Goal: Information Seeking & Learning: Learn about a topic

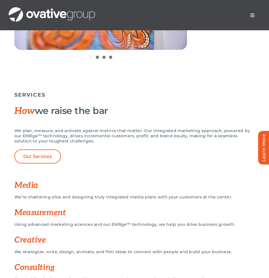
scroll to position [424, 0]
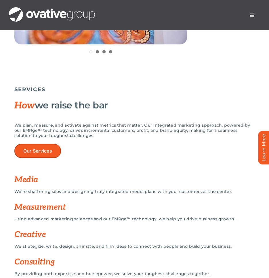
click at [47, 150] on link "Our Services" at bounding box center [37, 151] width 47 height 14
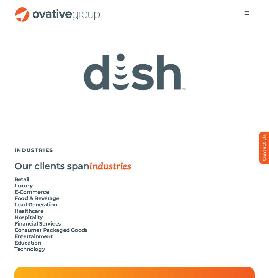
scroll to position [1481, 0]
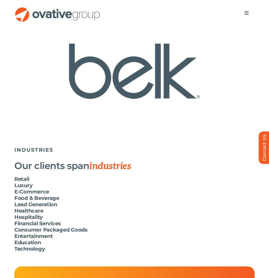
click at [29, 230] on h6 "Consumer Packaged Goods" at bounding box center [134, 229] width 241 height 6
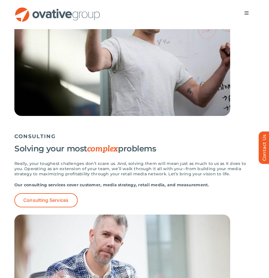
scroll to position [978, 0]
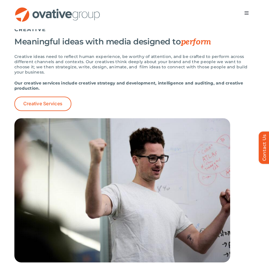
click at [246, 11] on span "Menu" at bounding box center [247, 13] width 5 height 5
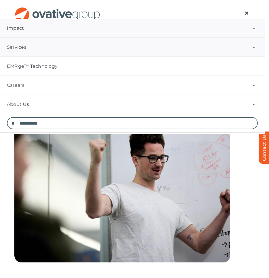
click at [20, 31] on span "Impact" at bounding box center [15, 28] width 17 height 6
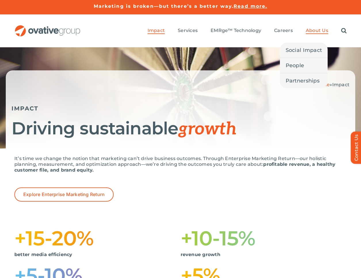
click at [269, 33] on link "About Us" at bounding box center [317, 31] width 22 height 6
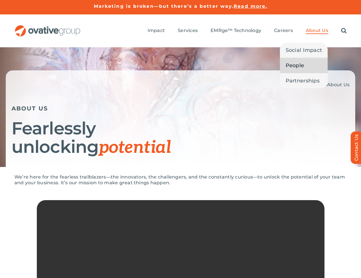
click at [309, 70] on link "People" at bounding box center [304, 65] width 48 height 15
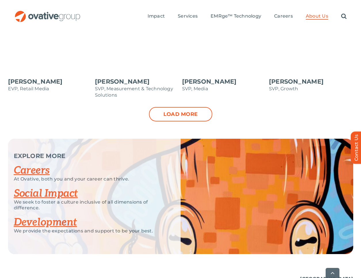
scroll to position [705, 0]
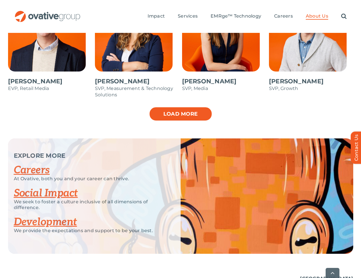
click at [205, 107] on link "Load more" at bounding box center [180, 114] width 63 height 14
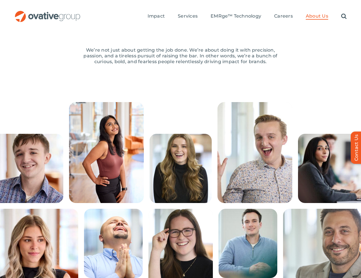
scroll to position [0, 0]
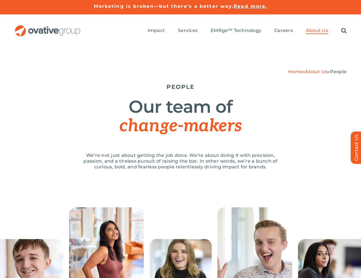
click at [319, 72] on link "About Us" at bounding box center [316, 71] width 22 height 5
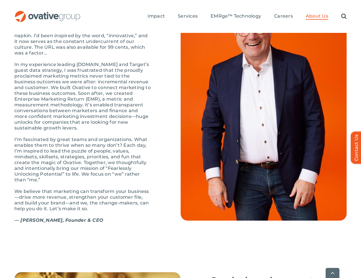
scroll to position [681, 0]
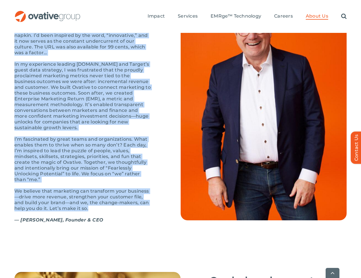
drag, startPoint x: 15, startPoint y: 47, endPoint x: 122, endPoint y: 227, distance: 208.9
click at [122, 227] on div "The first time I wrote down “Ovative” was on a bar napkin. I’d been inspired by…" at bounding box center [83, 128] width 138 height 202
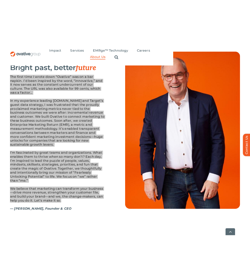
scroll to position [592, 0]
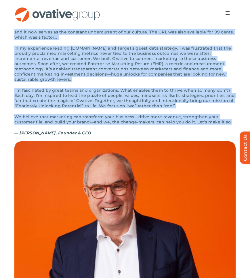
click at [154, 80] on p "In my experience leading Target.com and Target’s guest data strategy, I was fru…" at bounding box center [125, 64] width 222 height 36
drag, startPoint x: 14, startPoint y: 40, endPoint x: 208, endPoint y: 132, distance: 214.5
click at [208, 132] on div "OUR STORY Bright past, better future The first time I wrote down “Ovative” was …" at bounding box center [125, 218] width 250 height 464
copy div "The first time I wrote down “Ovative” was on a bar napkin. I’d been inspired by…"
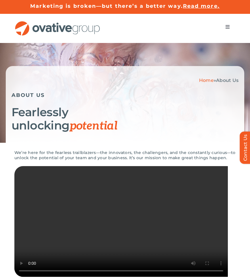
scroll to position [1, 0]
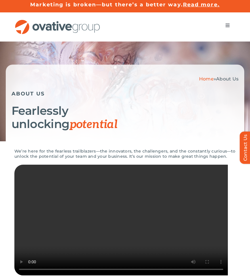
click at [226, 25] on span "Menu" at bounding box center [228, 25] width 5 height 5
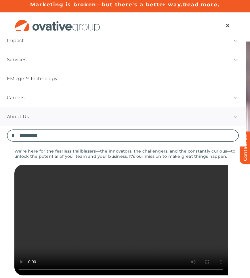
click at [20, 112] on link "About Us" at bounding box center [123, 116] width 246 height 19
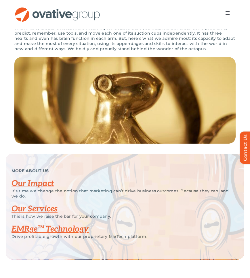
scroll to position [1133, 0]
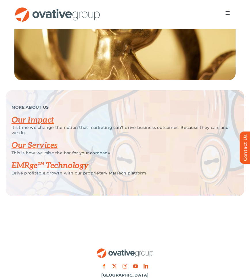
click at [47, 150] on link "Our Services" at bounding box center [35, 146] width 46 height 10
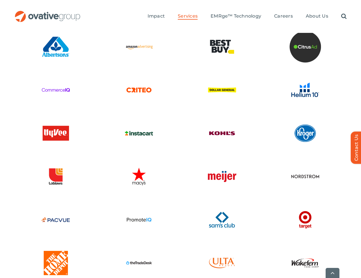
scroll to position [1671, 0]
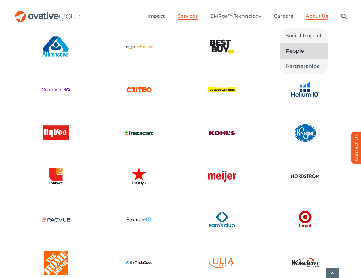
click at [250, 52] on span "People" at bounding box center [295, 51] width 19 height 8
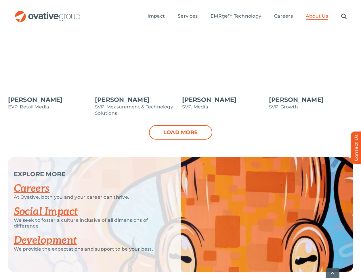
scroll to position [705, 0]
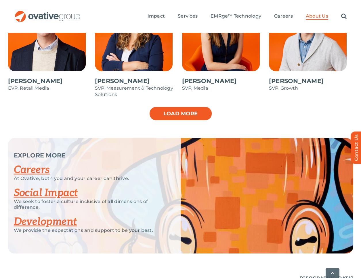
click at [196, 106] on link "Load more" at bounding box center [180, 113] width 63 height 14
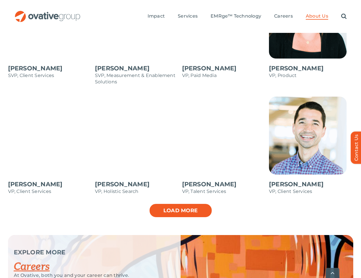
scroll to position [834, 0]
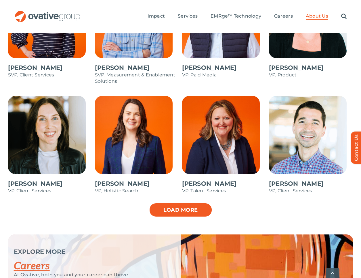
click at [189, 202] on link "Load more" at bounding box center [180, 209] width 63 height 14
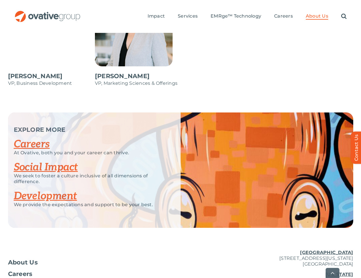
scroll to position [1110, 0]
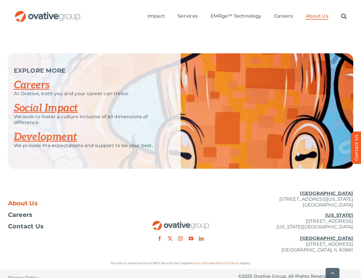
click at [28, 200] on span "About Us" at bounding box center [23, 203] width 30 height 6
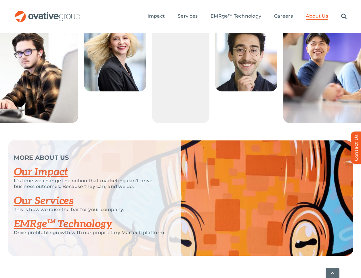
scroll to position [1276, 0]
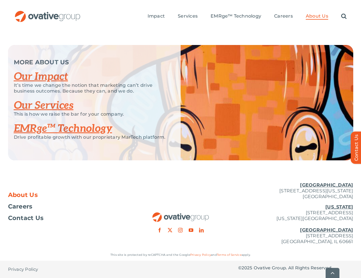
click at [56, 75] on link "Our Impact" at bounding box center [41, 76] width 54 height 13
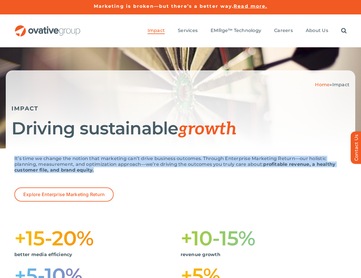
drag, startPoint x: 13, startPoint y: 158, endPoint x: 93, endPoint y: 179, distance: 82.3
click at [93, 179] on div "It’s time we change the notion that marketing can’t drive business outcomes. Th…" at bounding box center [180, 239] width 361 height 183
copy p "It’s time we change the notion that marketing can’t drive business outcomes. Th…"
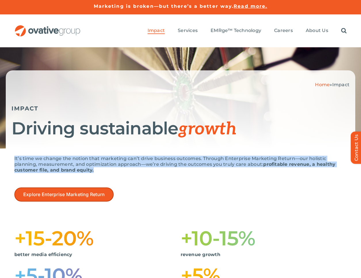
click at [103, 189] on link "Explore Enterprise Marketing Return" at bounding box center [63, 194] width 99 height 14
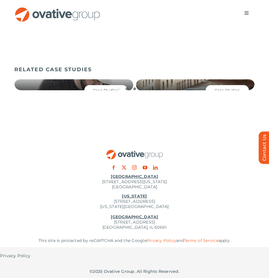
scroll to position [1071, 0]
click at [107, 89] on div at bounding box center [134, 88] width 241 height 3
click at [251, 14] on button "Toggle Navigation" at bounding box center [247, 13] width 16 height 12
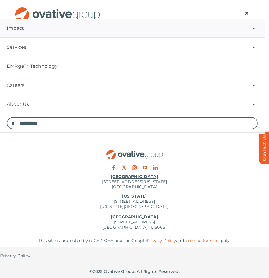
click at [197, 36] on link "Impact" at bounding box center [132, 28] width 265 height 19
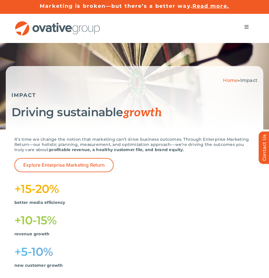
click at [246, 30] on button "Toggle Navigation" at bounding box center [247, 27] width 16 height 12
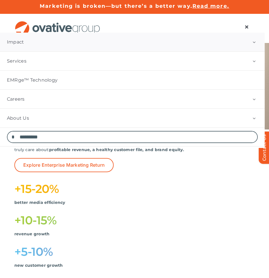
click at [149, 47] on link "Impact" at bounding box center [132, 42] width 265 height 19
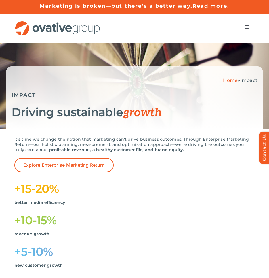
click at [245, 26] on span "Menu" at bounding box center [247, 26] width 5 height 5
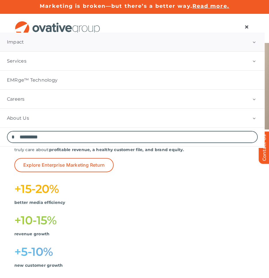
click at [24, 46] on link "Impact" at bounding box center [132, 42] width 265 height 19
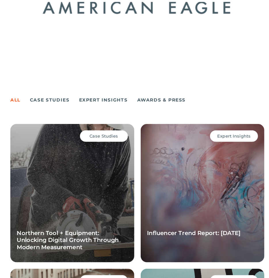
scroll to position [426, 0]
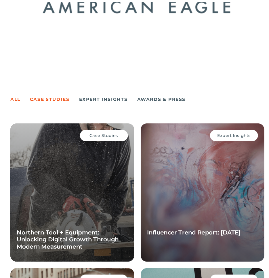
click at [72, 113] on link "Case Studies" at bounding box center [56, 117] width 36 height 8
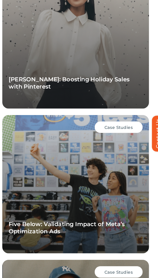
scroll to position [838, 0]
